Goal: Task Accomplishment & Management: Manage account settings

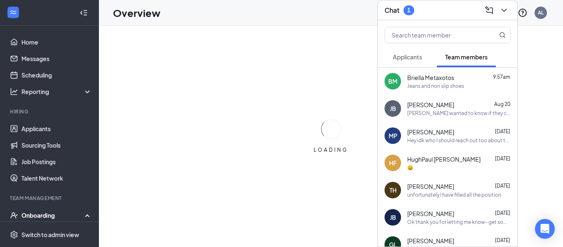
click at [406, 62] on button "Applicants" at bounding box center [407, 57] width 46 height 21
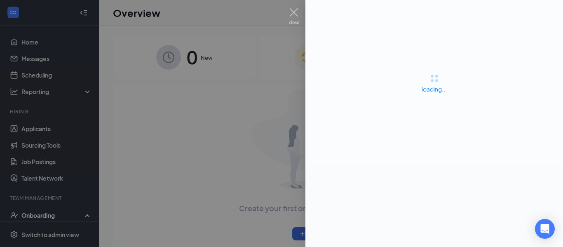
click at [419, 91] on div "loading..." at bounding box center [434, 87] width 258 height 11
click at [295, 11] on img at bounding box center [294, 16] width 10 height 16
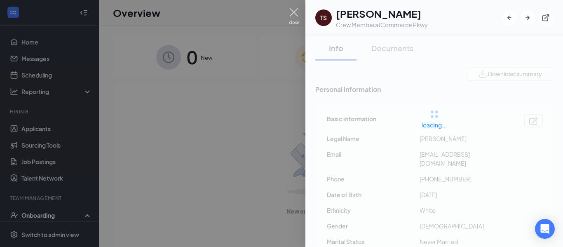
click at [295, 11] on img at bounding box center [294, 16] width 10 height 16
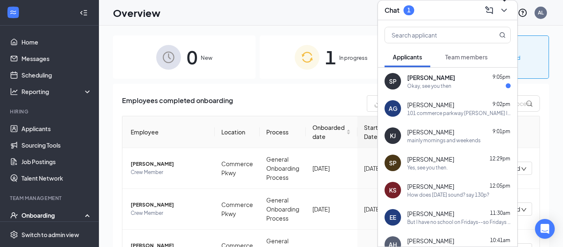
click at [502, 14] on icon "ChevronDown" at bounding box center [504, 10] width 10 height 10
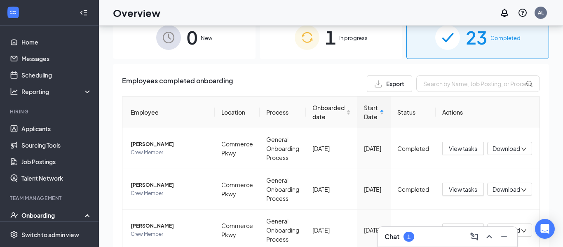
scroll to position [37, 0]
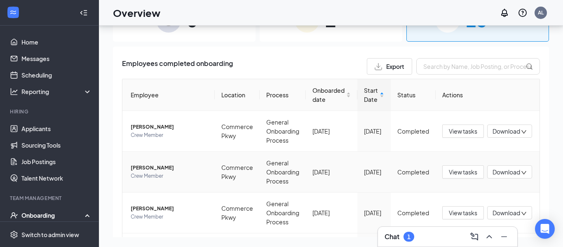
click at [164, 169] on span "[PERSON_NAME]" at bounding box center [169, 168] width 77 height 8
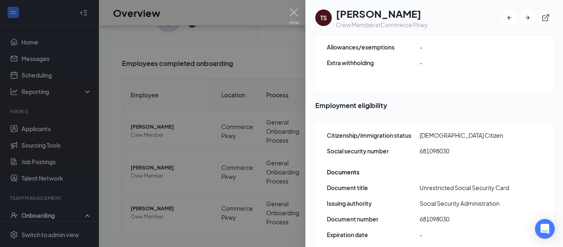
scroll to position [986, 0]
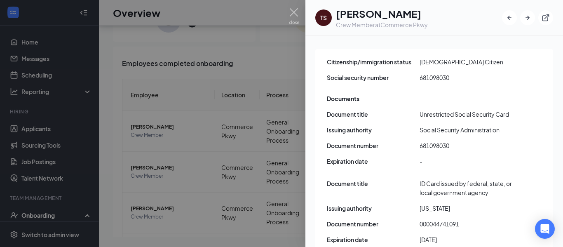
click at [296, 8] on img at bounding box center [294, 16] width 10 height 16
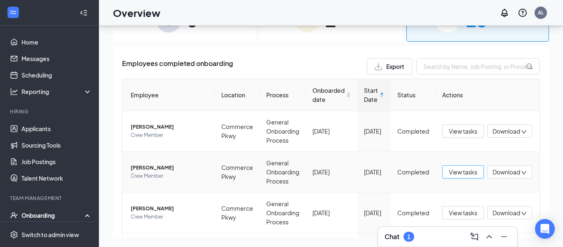
click at [455, 174] on span "View tasks" at bounding box center [463, 171] width 28 height 9
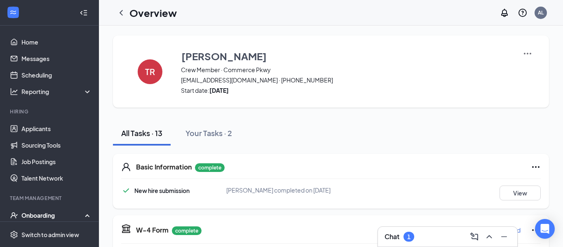
click at [528, 54] on img at bounding box center [528, 54] width 10 height 10
click at [525, 67] on span "View details" at bounding box center [527, 68] width 32 height 9
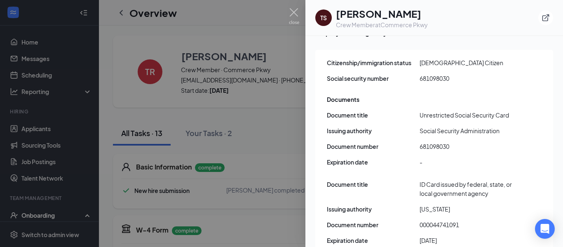
scroll to position [986, 0]
click at [294, 12] on img at bounding box center [294, 16] width 10 height 16
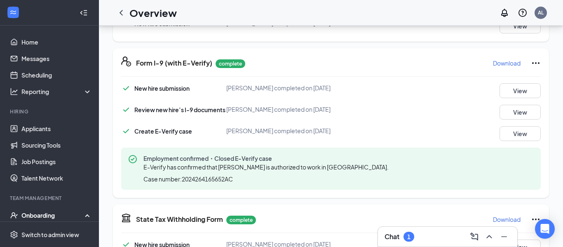
scroll to position [241, 0]
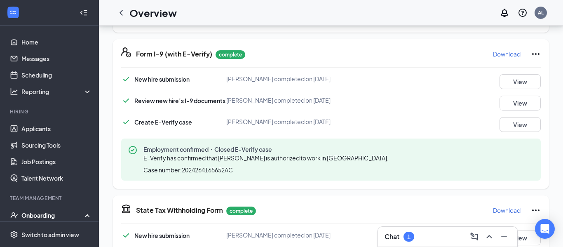
click at [415, 241] on div "Chat 1" at bounding box center [447, 236] width 126 height 13
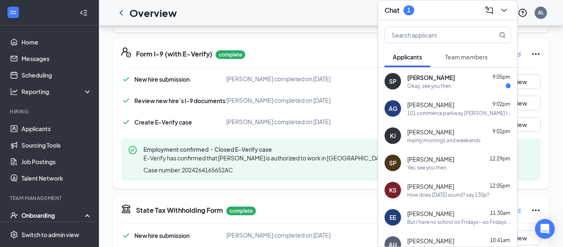
click at [436, 87] on div "Okay, see you then" at bounding box center [429, 85] width 44 height 7
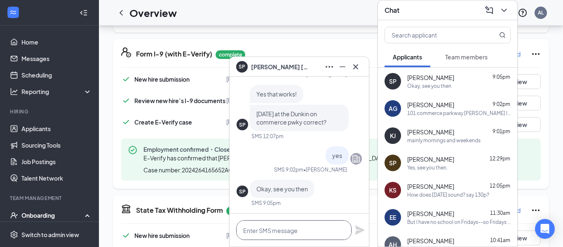
click at [255, 237] on textarea at bounding box center [293, 230] width 115 height 20
type textarea "sounds good"
click at [356, 232] on icon "Plane" at bounding box center [359, 229] width 9 height 9
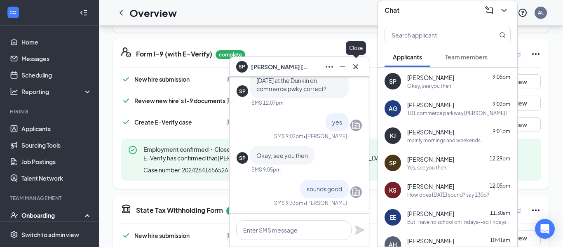
click at [356, 67] on icon "Cross" at bounding box center [355, 66] width 5 height 5
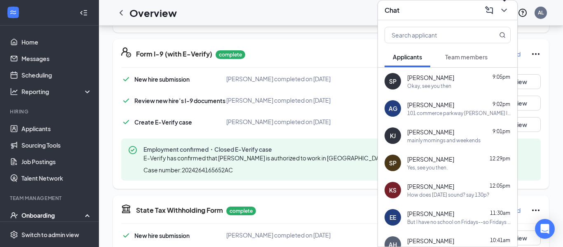
click at [508, 9] on icon "ChevronDown" at bounding box center [504, 10] width 10 height 10
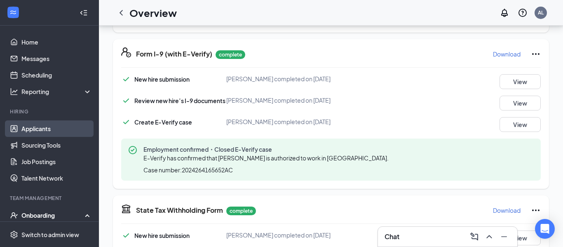
click at [36, 126] on link "Applicants" at bounding box center [56, 128] width 70 height 16
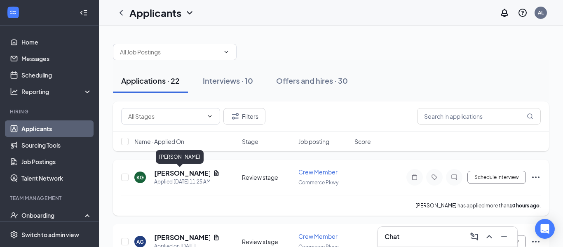
click at [178, 174] on h5 "[PERSON_NAME]" at bounding box center [182, 173] width 56 height 9
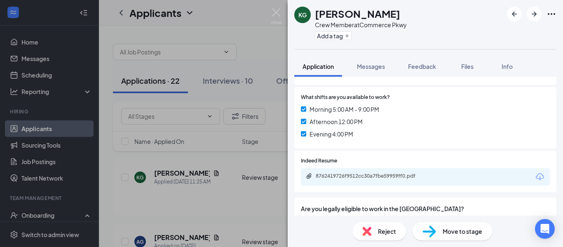
scroll to position [261, 0]
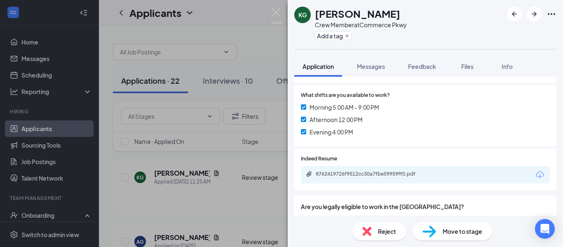
click at [401, 170] on div "8762419726f9512cc30a7fbe59959ff0.pdf" at bounding box center [425, 174] width 249 height 17
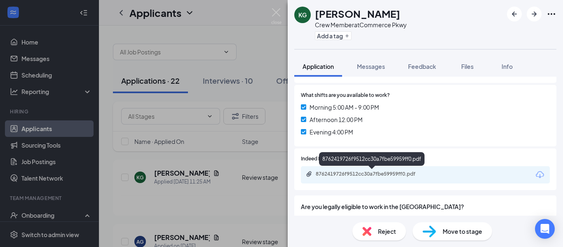
click at [398, 173] on div "8762419726f9512cc30a7fbe59959ff0.pdf" at bounding box center [373, 174] width 115 height 7
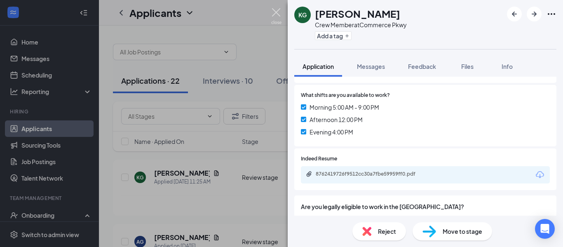
click at [278, 14] on img at bounding box center [276, 16] width 10 height 16
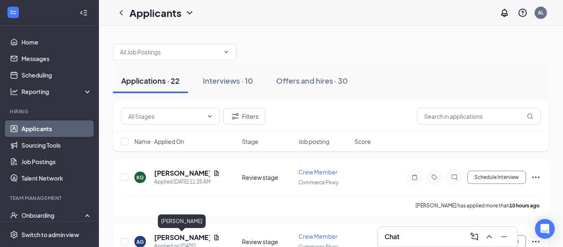
click at [194, 240] on h5 "[PERSON_NAME]" at bounding box center [182, 237] width 56 height 9
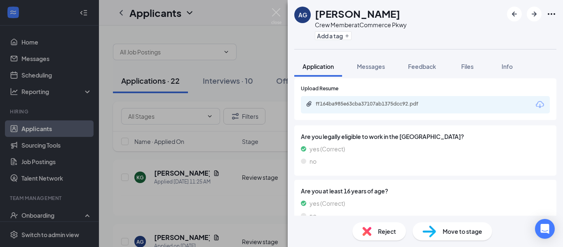
scroll to position [356, 0]
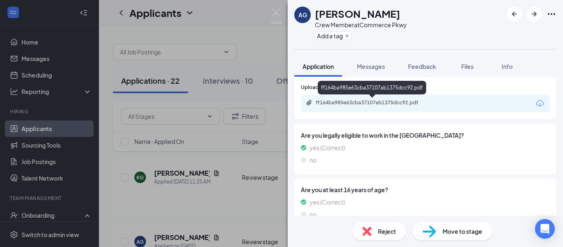
click at [405, 103] on div "ff164ba985e63cba37107ab1375dcc92.pdf" at bounding box center [373, 102] width 115 height 7
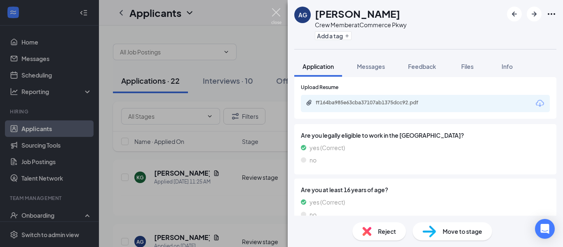
click at [274, 12] on img at bounding box center [276, 16] width 10 height 16
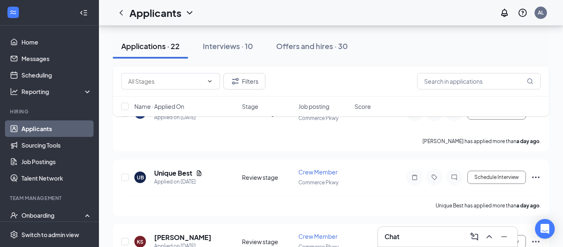
scroll to position [142, 0]
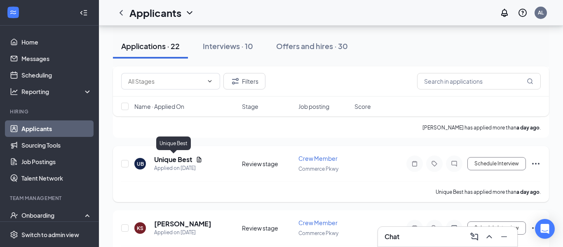
click at [177, 159] on h5 "Unique Best" at bounding box center [173, 159] width 38 height 9
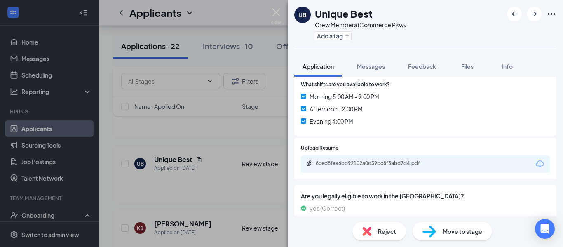
scroll to position [297, 0]
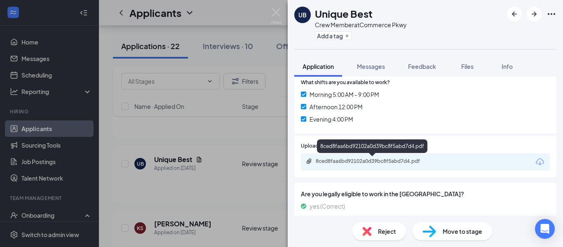
click at [370, 159] on div "8ced8faa6bd92102a0d39bc8f5abd7d4.pdf" at bounding box center [373, 161] width 115 height 7
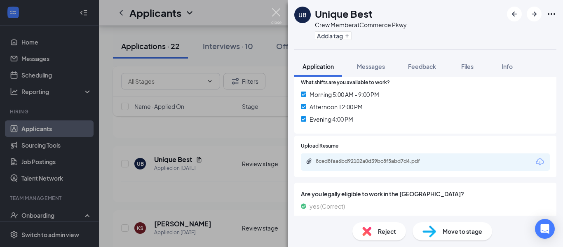
click at [275, 13] on img at bounding box center [276, 16] width 10 height 16
